Goal: Information Seeking & Learning: Learn about a topic

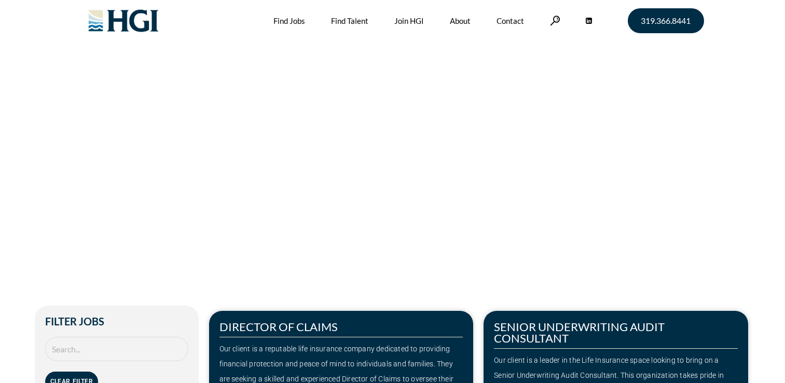
scroll to position [259, 0]
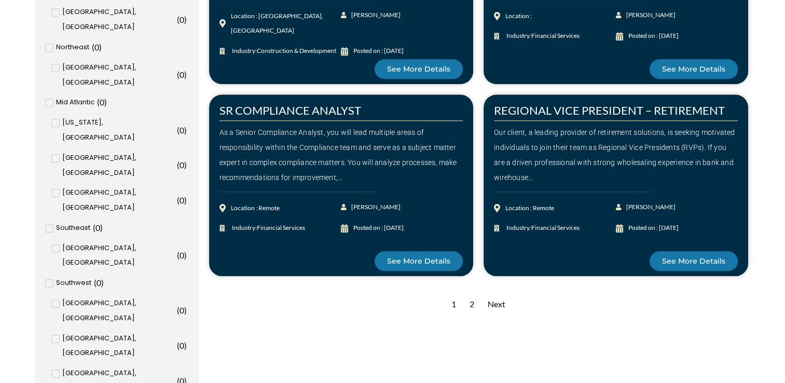
scroll to position [986, 0]
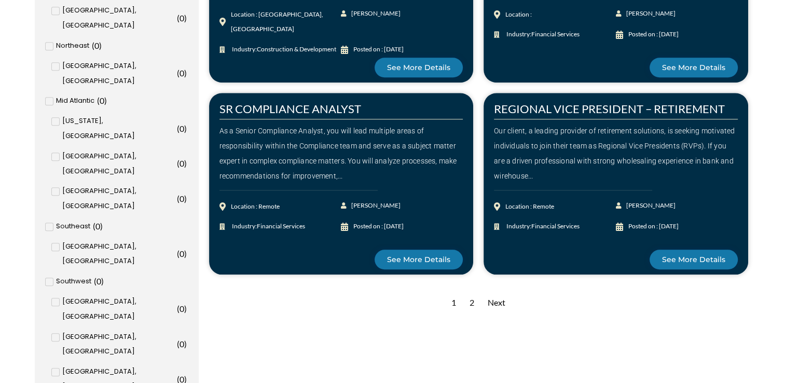
click at [471, 304] on div "2" at bounding box center [472, 302] width 15 height 25
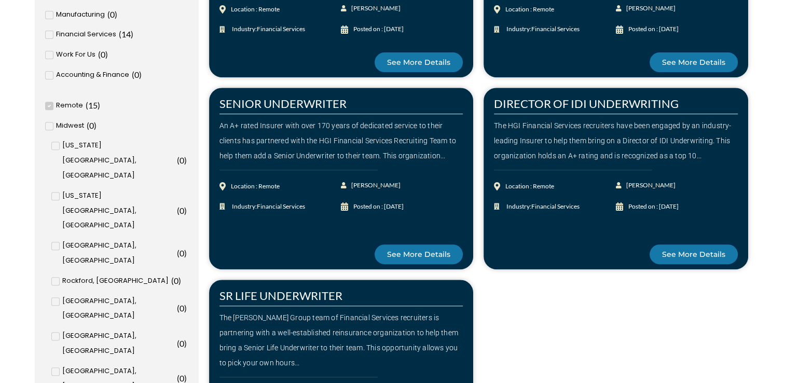
scroll to position [623, 0]
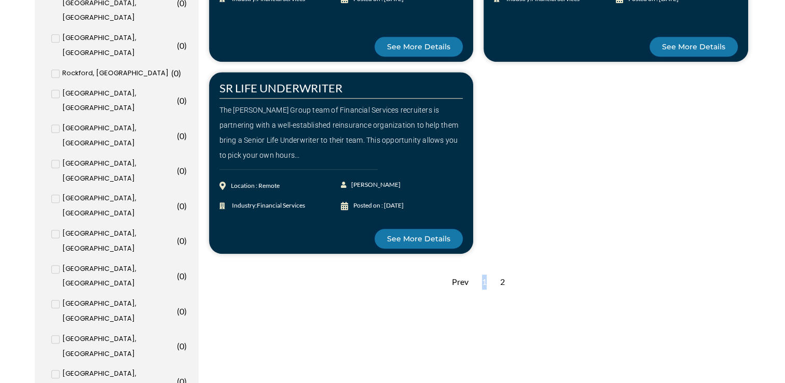
click at [485, 284] on div "1" at bounding box center [484, 281] width 15 height 25
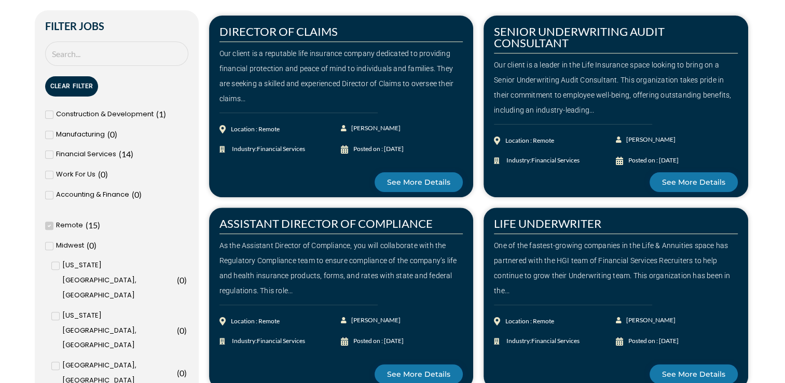
scroll to position [311, 0]
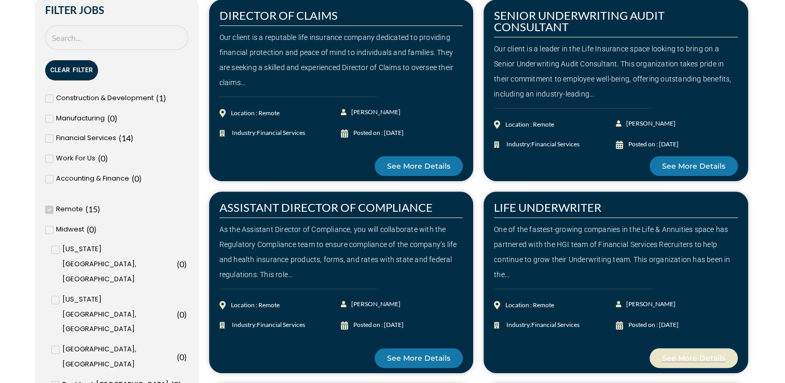
click at [712, 361] on span "See More Details" at bounding box center [693, 357] width 63 height 7
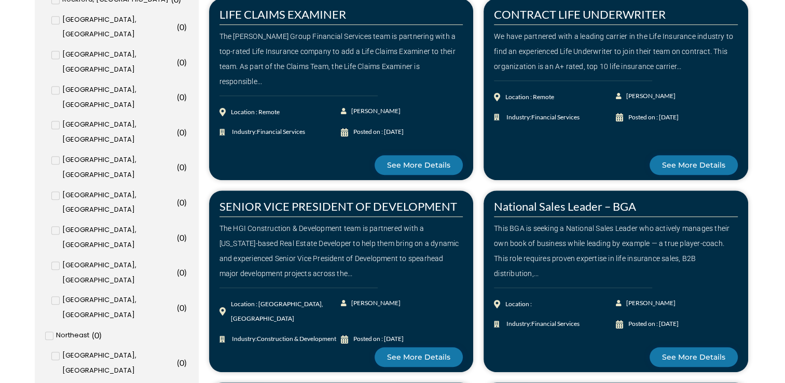
scroll to position [727, 0]
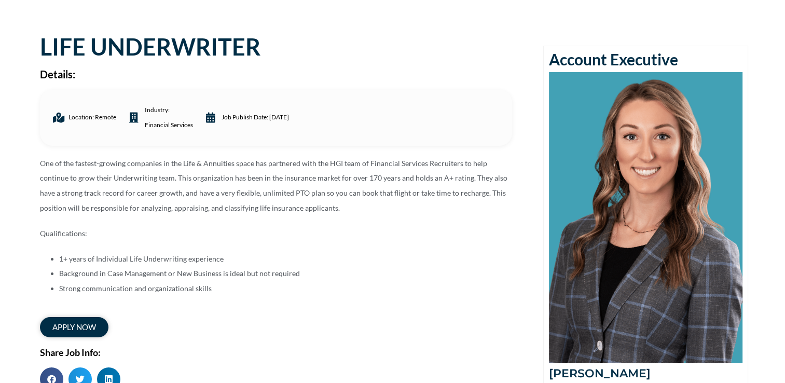
scroll to position [156, 0]
